Goal: Task Accomplishment & Management: Use online tool/utility

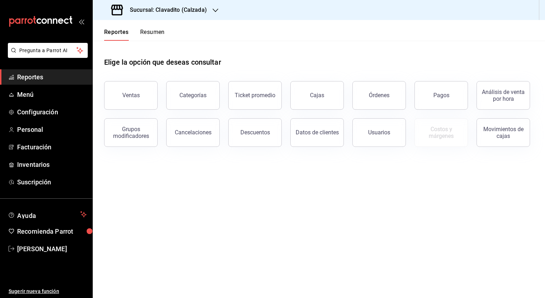
click at [206, 12] on div "Sucursal: Clavadito (Calzada)" at bounding box center [160, 10] width 123 height 20
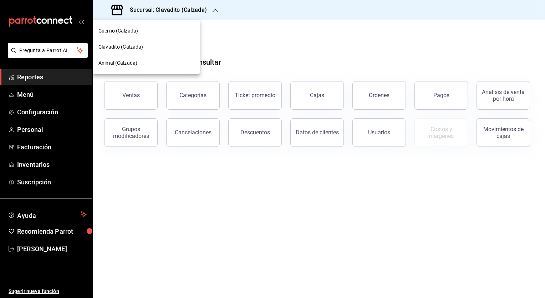
click at [146, 44] on div "Clavadito (Calzada)" at bounding box center [147, 46] width 96 height 7
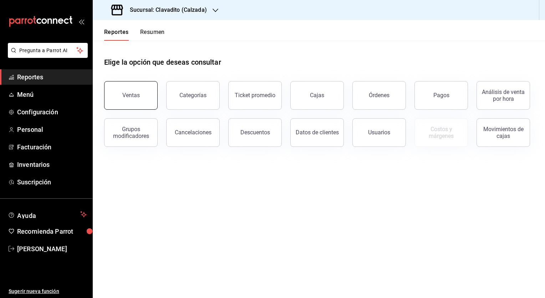
click at [136, 88] on button "Ventas" at bounding box center [131, 95] width 54 height 29
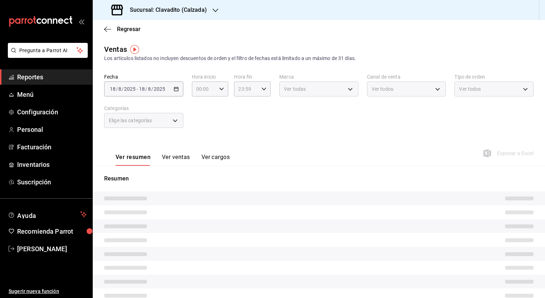
type input "05:00"
type input "PARROT,UBER_EATS,RAPPI,DIDI_FOOD,ONLINE"
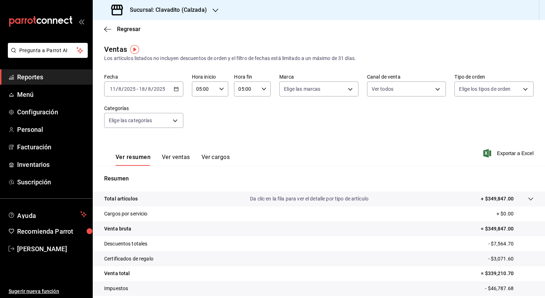
click at [175, 91] on icon "button" at bounding box center [176, 88] width 5 height 5
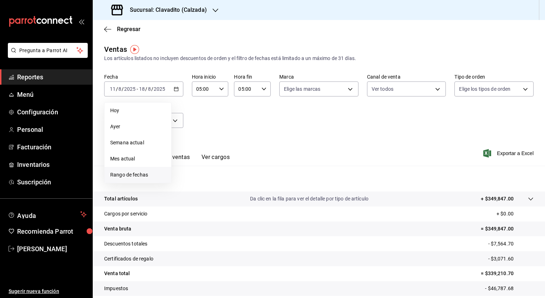
click at [145, 173] on span "Rango de fechas" at bounding box center [137, 174] width 55 height 7
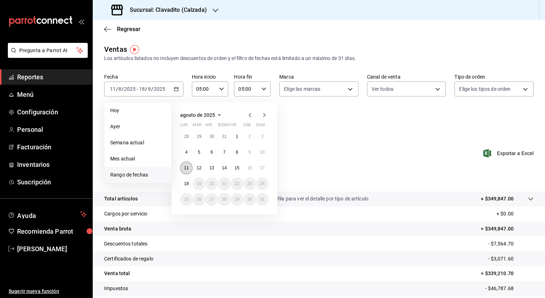
click at [184, 166] on abbr "11" at bounding box center [186, 167] width 5 height 5
click at [185, 181] on abbr "18" at bounding box center [186, 183] width 5 height 5
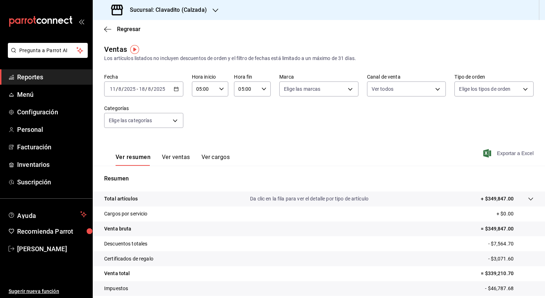
click at [271, 153] on span "Exportar a Excel" at bounding box center [509, 153] width 49 height 9
click at [173, 85] on div "[DATE] [DATE] - [DATE] [DATE]" at bounding box center [143, 88] width 79 height 15
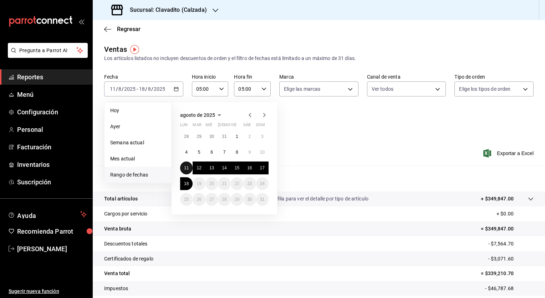
click at [190, 168] on button "11" at bounding box center [186, 167] width 12 height 13
click at [190, 186] on button "18" at bounding box center [186, 183] width 12 height 13
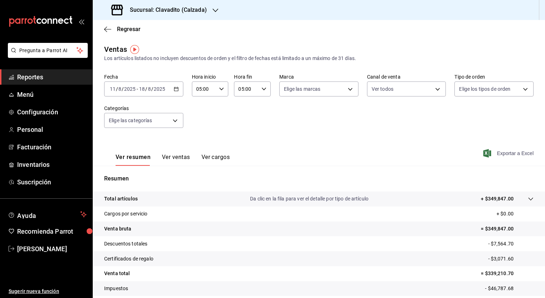
click at [271, 152] on span "Exportar a Excel" at bounding box center [509, 153] width 49 height 9
